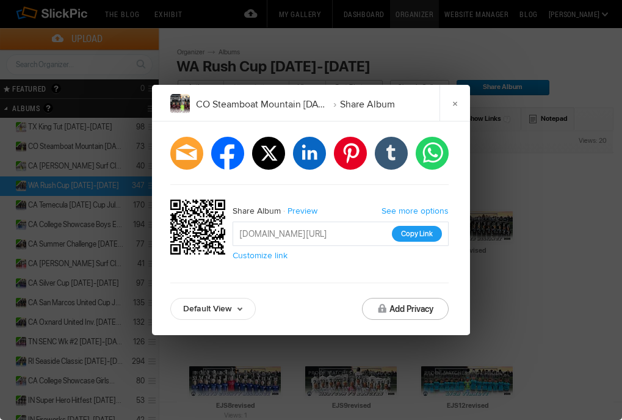
click at [418, 234] on button "Copy Link" at bounding box center [417, 234] width 50 height 16
click at [448, 110] on link "×" at bounding box center [454, 103] width 31 height 37
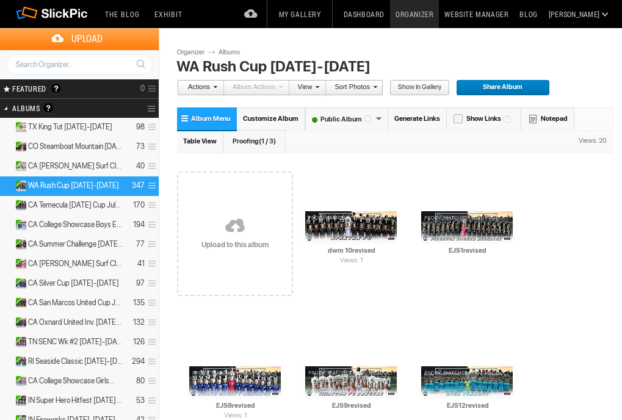
click at [70, 64] on input "text" at bounding box center [79, 64] width 146 height 21
type input "palo"
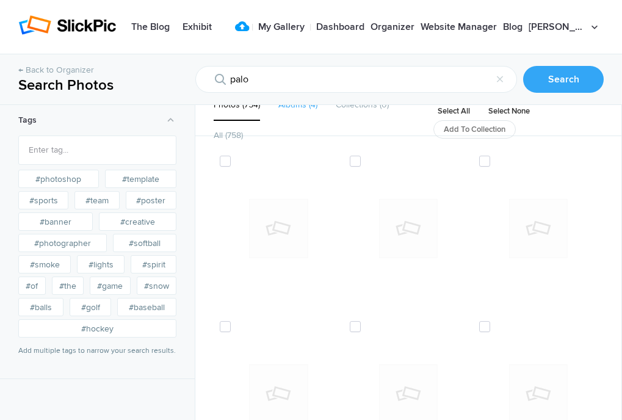
click at [292, 110] on li "Albums 4" at bounding box center [297, 105] width 39 height 31
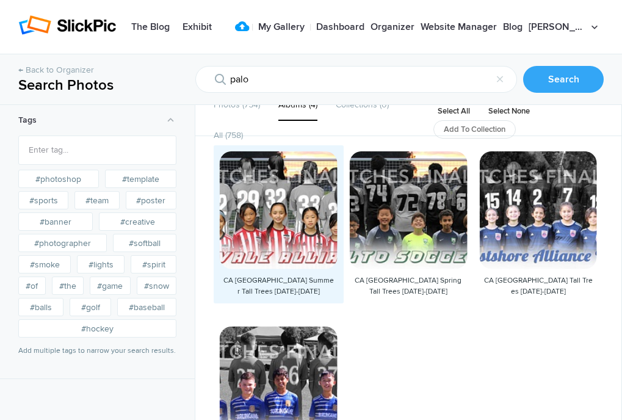
click at [298, 193] on div at bounding box center [279, 210] width 118 height 118
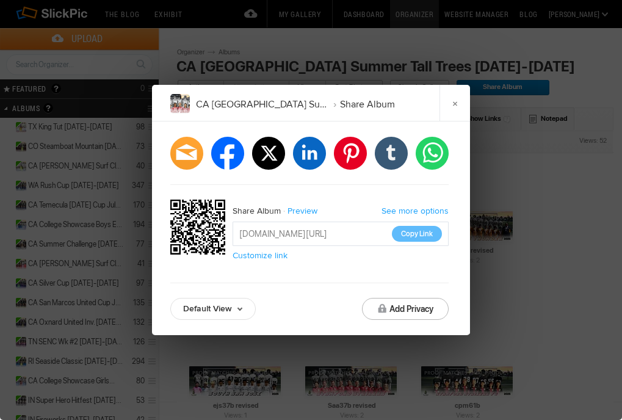
click at [415, 229] on button "Copy Link" at bounding box center [417, 234] width 50 height 16
